Goal: Check status: Check status

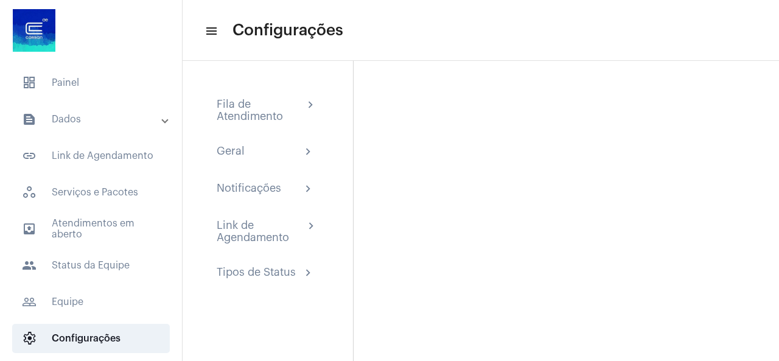
click at [57, 88] on span "dashboard Painel" at bounding box center [91, 82] width 158 height 29
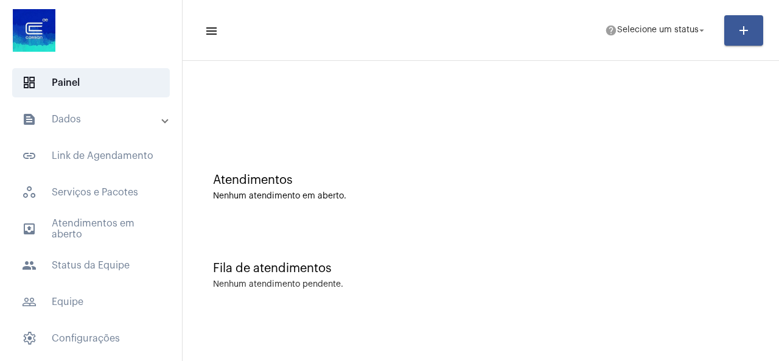
click at [79, 124] on mat-panel-title "text_snippet_outlined Dados" at bounding box center [92, 119] width 141 height 15
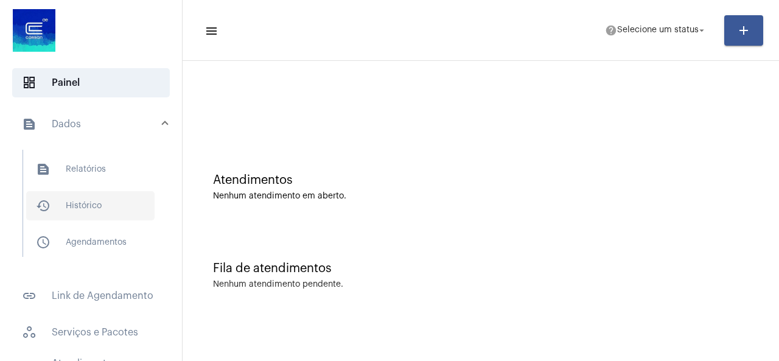
click at [91, 202] on span "history_outlined Histórico" at bounding box center [90, 205] width 128 height 29
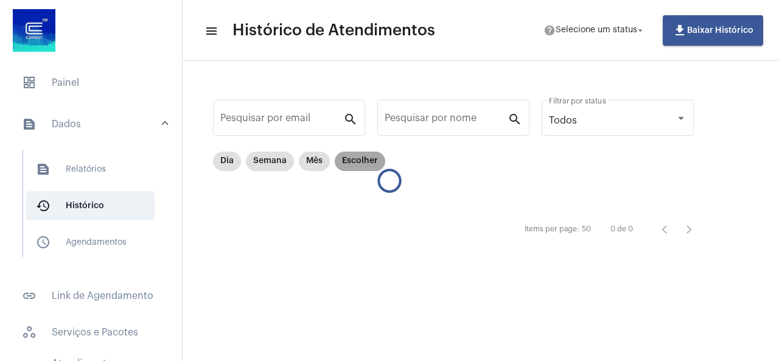
click at [357, 158] on mat-chip "Escolher" at bounding box center [360, 160] width 50 height 19
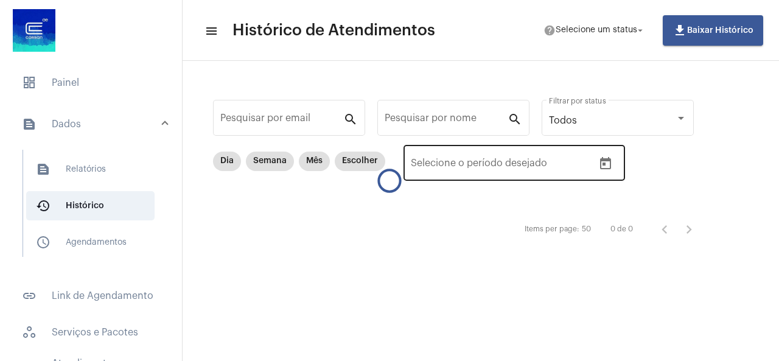
click at [608, 164] on icon "Open calendar" at bounding box center [605, 163] width 15 height 15
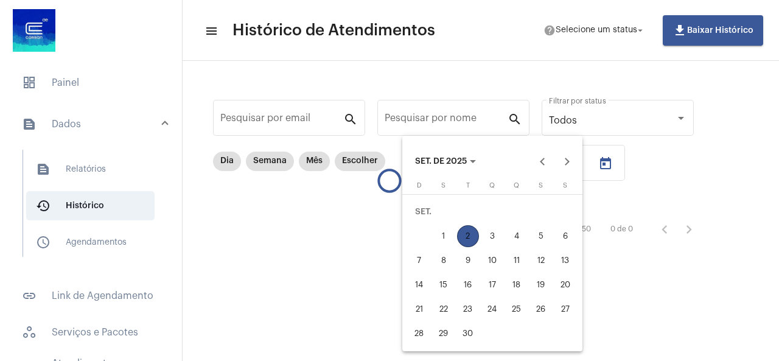
click at [470, 240] on div "2" at bounding box center [468, 236] width 22 height 22
click at [541, 167] on button "Previous month" at bounding box center [542, 161] width 24 height 24
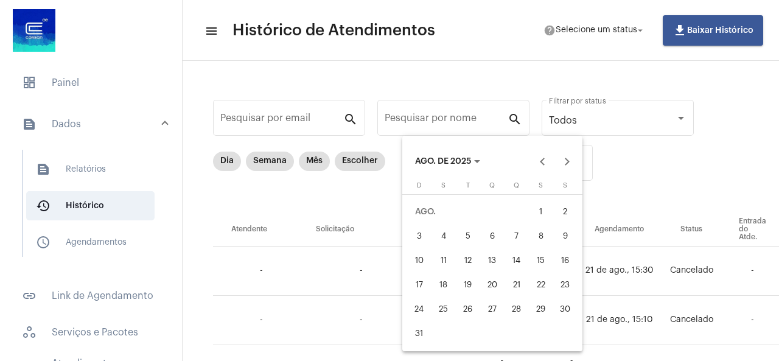
click at [446, 310] on div "25" at bounding box center [443, 309] width 22 height 22
click at [542, 206] on div "1" at bounding box center [541, 212] width 22 height 22
type input "[DATE]"
click at [435, 318] on button "25" at bounding box center [443, 309] width 24 height 24
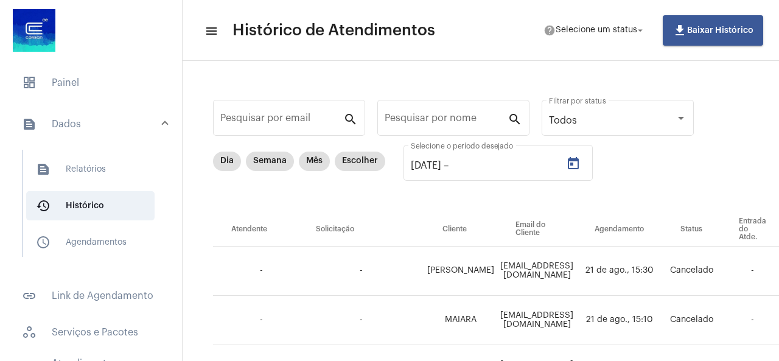
type input "[DATE]"
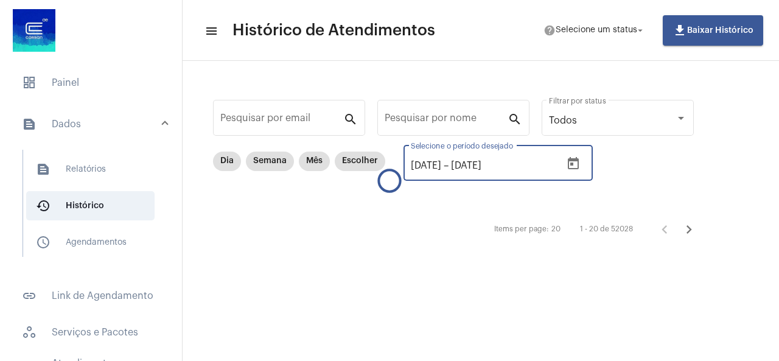
click at [524, 170] on input "[DATE]" at bounding box center [487, 165] width 73 height 11
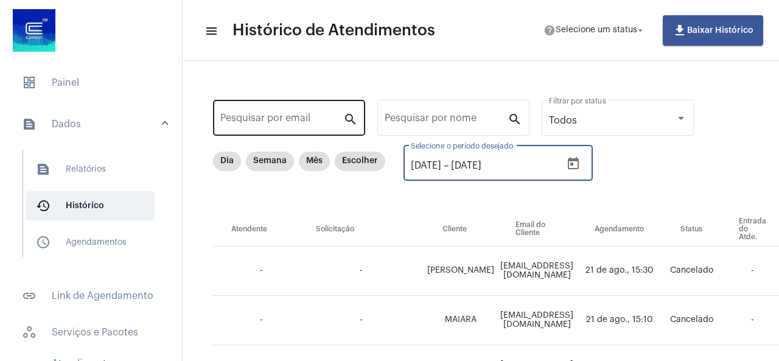
click at [237, 109] on div "Pesquisar por email" at bounding box center [281, 116] width 123 height 38
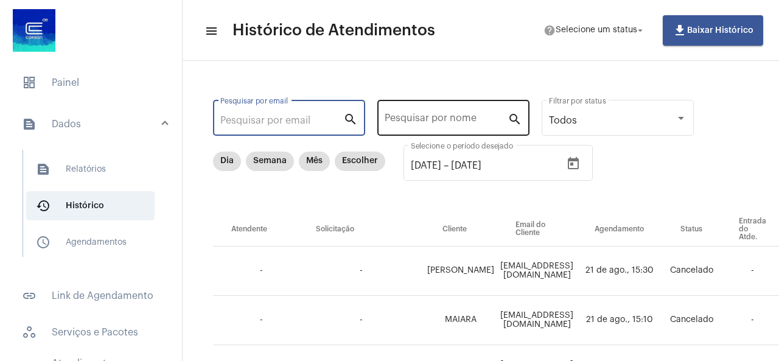
click at [450, 122] on input "Pesquisar por nome" at bounding box center [445, 120] width 123 height 11
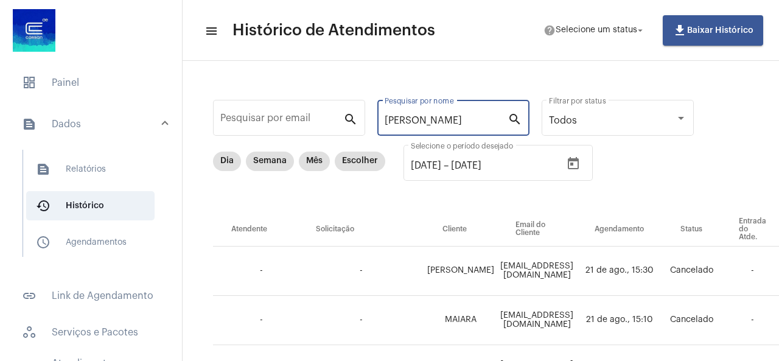
type input "[PERSON_NAME]"
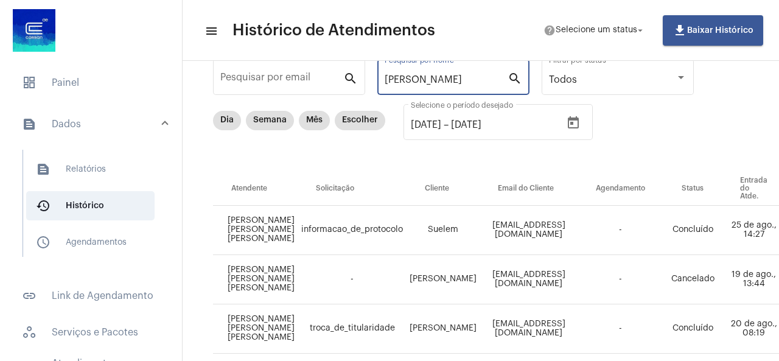
scroll to position [61, 0]
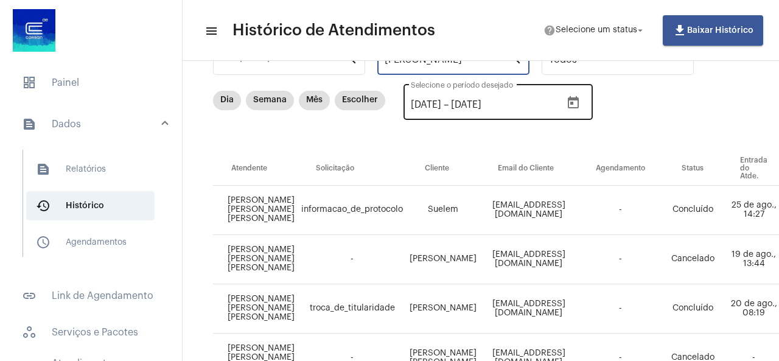
click at [580, 100] on icon "Open calendar" at bounding box center [573, 103] width 15 height 15
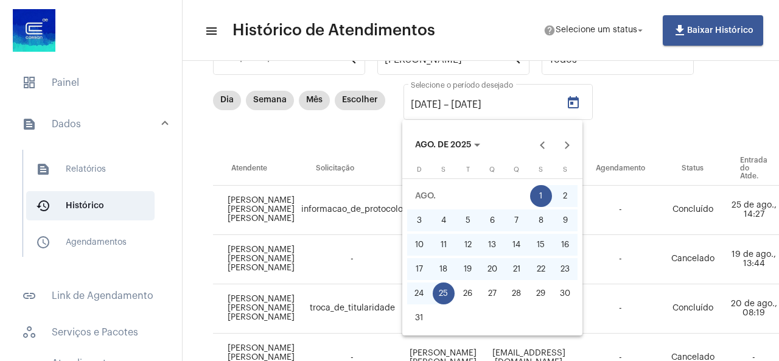
click at [439, 296] on div "25" at bounding box center [443, 293] width 22 height 22
type input "[DATE]"
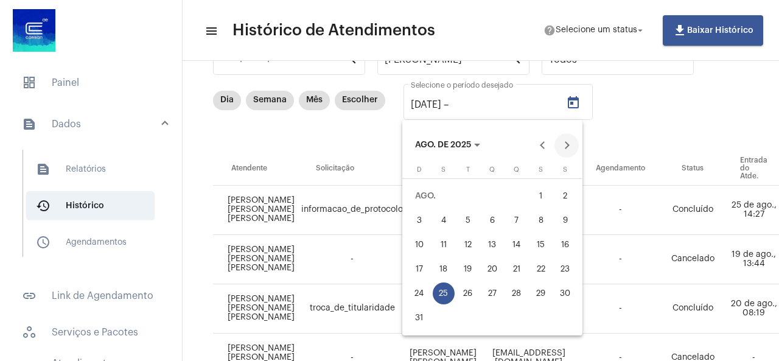
click at [568, 139] on button "Next month" at bounding box center [566, 145] width 24 height 24
click at [470, 217] on div "2" at bounding box center [468, 220] width 22 height 22
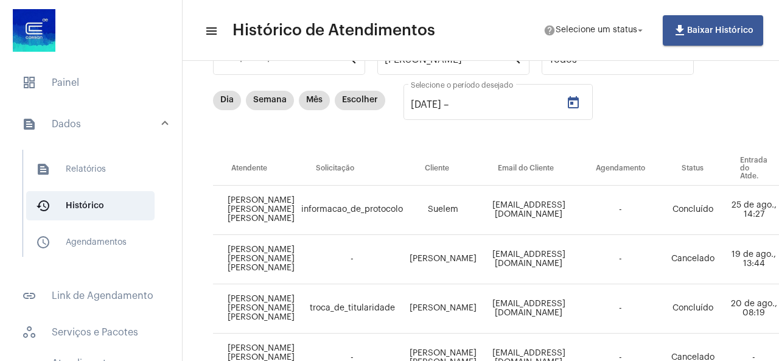
type input "[DATE]"
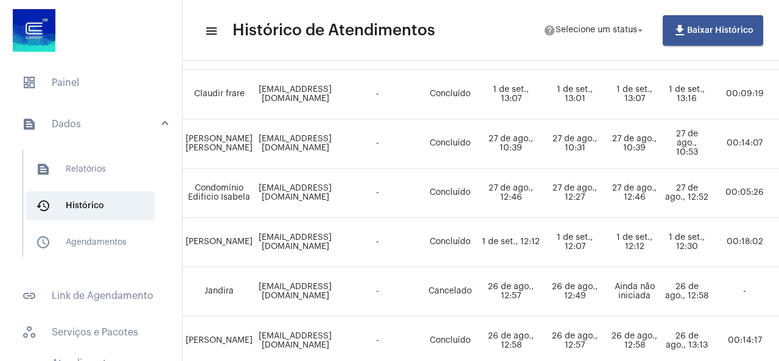
scroll to position [669, 363]
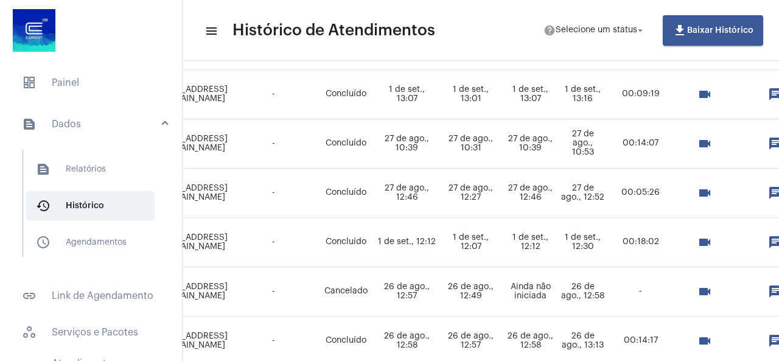
click at [712, 194] on mat-icon "videocam" at bounding box center [704, 193] width 15 height 15
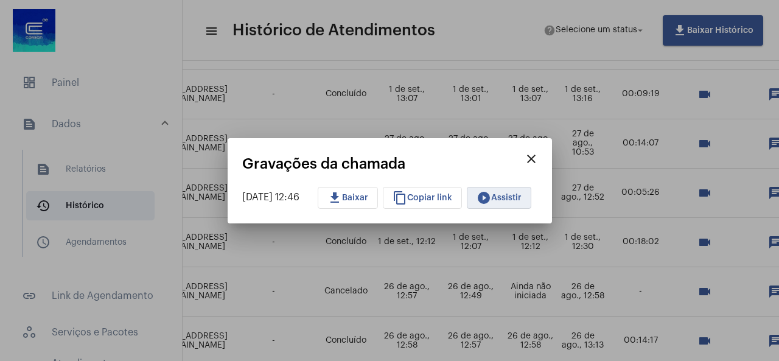
click at [491, 200] on mat-icon "play_circle_filled" at bounding box center [483, 197] width 15 height 15
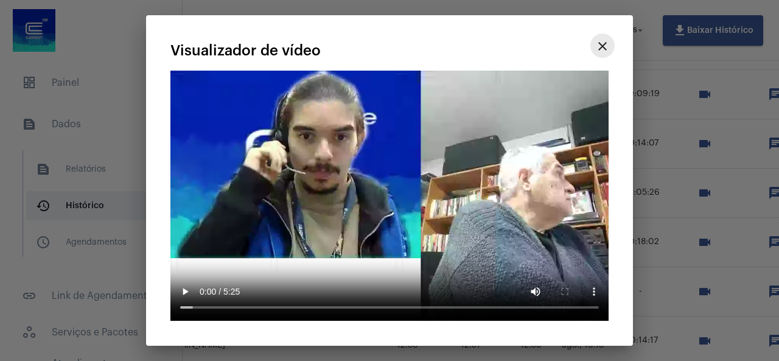
click at [599, 54] on mat-icon "close" at bounding box center [602, 46] width 15 height 15
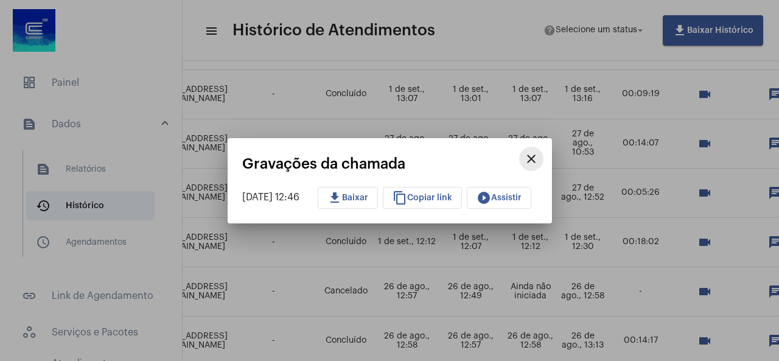
click at [538, 156] on mat-icon "close" at bounding box center [531, 158] width 15 height 15
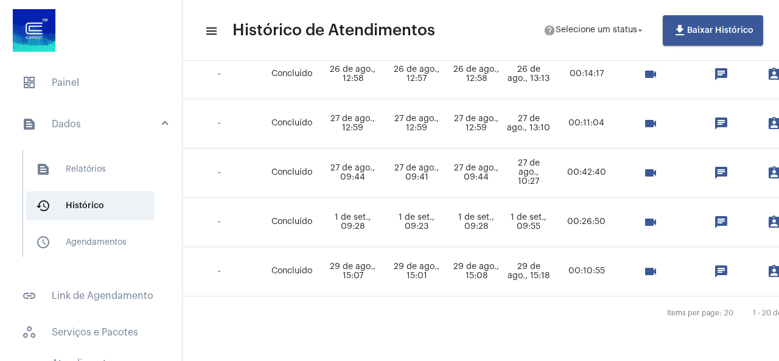
scroll to position [945, 429]
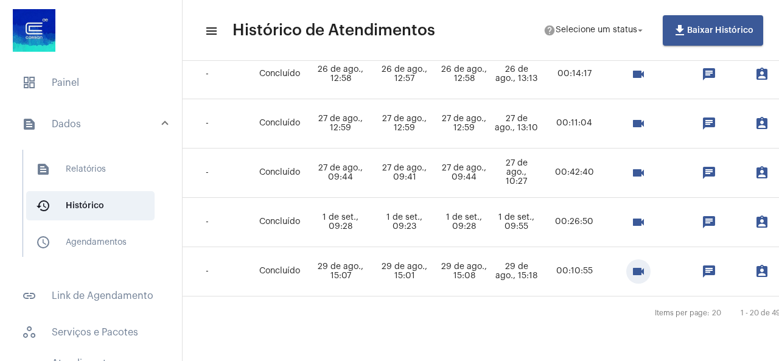
click at [645, 266] on mat-icon "videocam" at bounding box center [638, 271] width 15 height 15
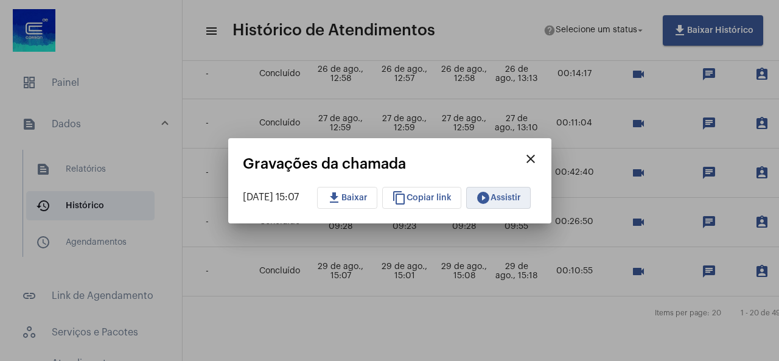
click at [521, 196] on span "play_circle_filled Assistir" at bounding box center [498, 197] width 45 height 9
